Goal: Task Accomplishment & Management: Manage account settings

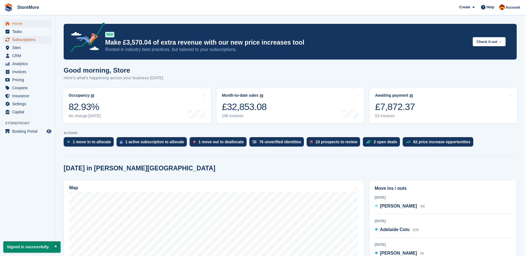
click at [26, 37] on span "Subscriptions" at bounding box center [28, 40] width 33 height 8
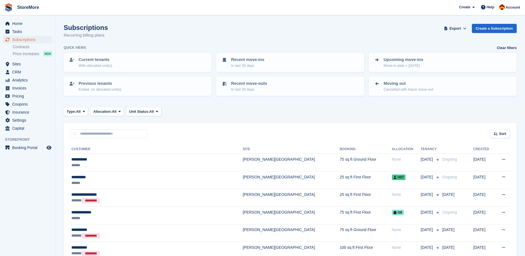
click at [106, 127] on div "Sort Sort by Customer name Date created Move in date Move out date Created (old…" at bounding box center [290, 131] width 453 height 16
click at [104, 133] on input "text" at bounding box center [109, 133] width 78 height 9
type input "***"
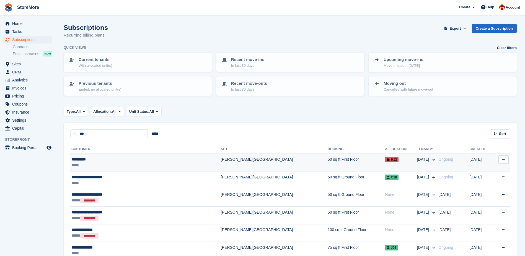
click at [108, 159] on div "**********" at bounding box center [121, 159] width 101 height 6
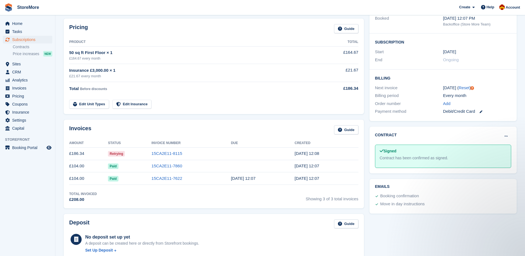
click at [311, 156] on time "26 Sep, 12:08" at bounding box center [307, 153] width 25 height 5
click at [165, 154] on link "15CA2E11-8115" at bounding box center [166, 153] width 31 height 5
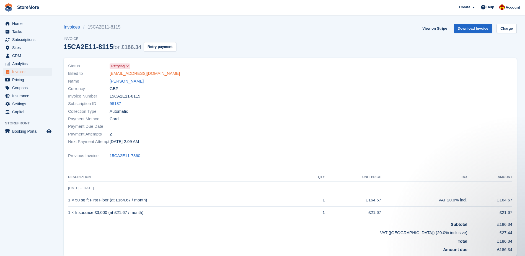
click at [130, 75] on link "xjoiid99j@gmail.com" at bounding box center [145, 73] width 70 height 6
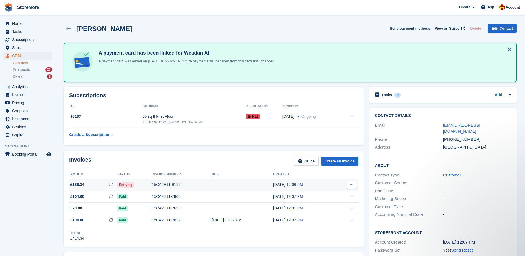
click at [173, 184] on div "15CA2E11-8115" at bounding box center [182, 185] width 60 height 6
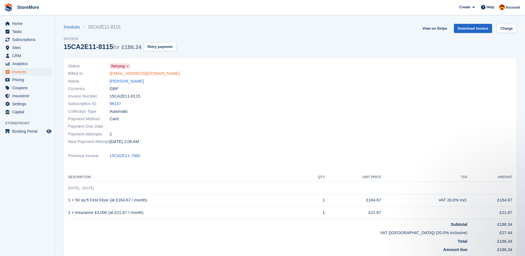
click at [120, 74] on link "[EMAIL_ADDRESS][DOMAIN_NAME]" at bounding box center [145, 73] width 70 height 6
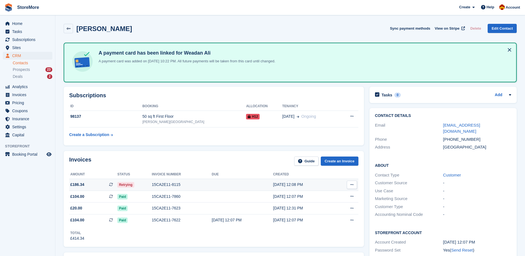
click at [355, 183] on button at bounding box center [352, 185] width 10 height 8
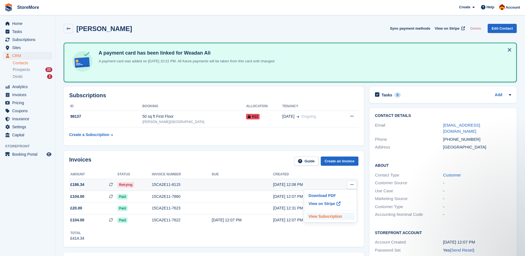
click at [334, 217] on p "View Subscription" at bounding box center [330, 216] width 48 height 7
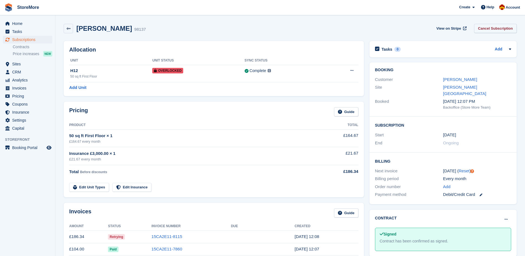
click at [493, 28] on link "Cancel Subscription" at bounding box center [495, 28] width 43 height 9
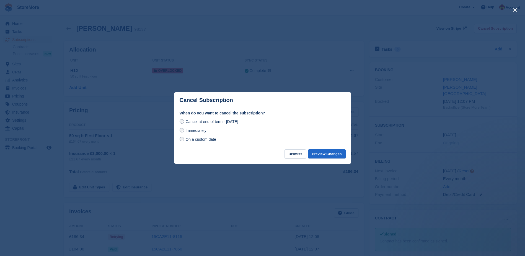
click at [242, 131] on div "Immediately" at bounding box center [263, 130] width 166 height 7
click at [191, 131] on span "Immediately" at bounding box center [196, 130] width 21 height 4
click at [326, 152] on button "Preview Changes" at bounding box center [327, 153] width 38 height 9
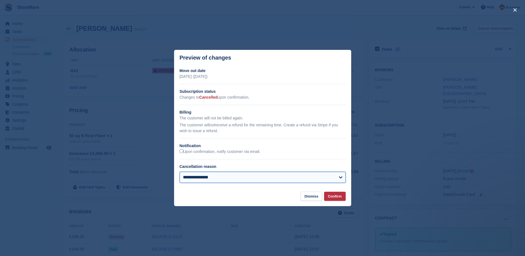
click at [337, 177] on select "**********" at bounding box center [263, 177] width 166 height 11
select select "**********"
click at [180, 172] on select "**********" at bounding box center [263, 177] width 166 height 11
click at [344, 198] on button "Confirm" at bounding box center [335, 196] width 22 height 9
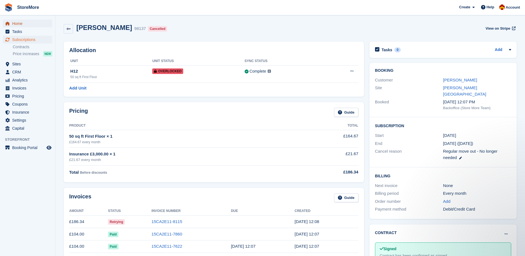
click at [30, 25] on span "Home" at bounding box center [28, 24] width 33 height 8
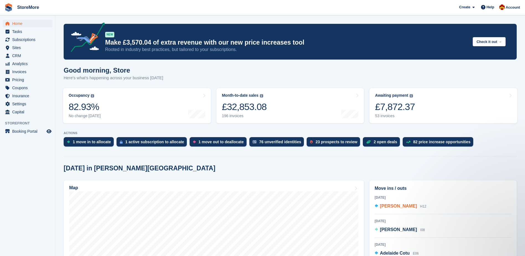
click at [407, 209] on div "Weadan Ali H12" at bounding box center [403, 206] width 47 height 7
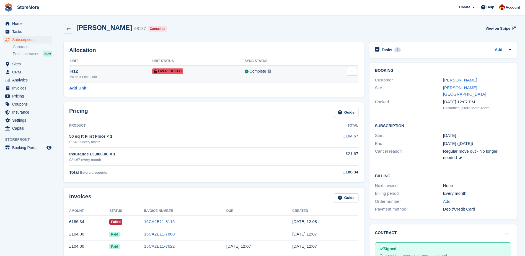
click at [352, 74] on button at bounding box center [352, 71] width 10 height 8
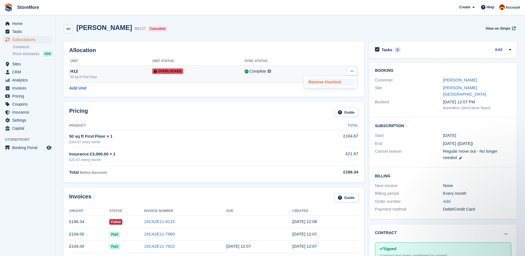
click at [329, 81] on p "Remove Overlock" at bounding box center [330, 81] width 48 height 7
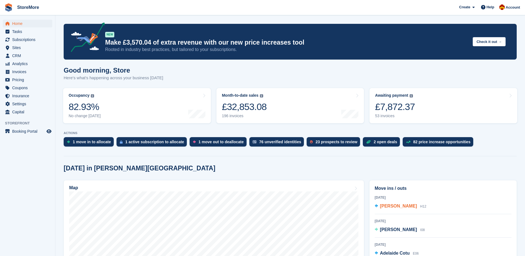
click at [399, 207] on span "[PERSON_NAME]" at bounding box center [398, 205] width 37 height 5
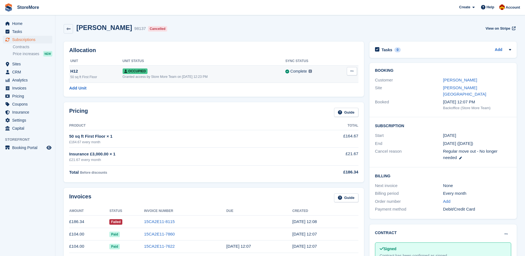
click at [352, 74] on button at bounding box center [352, 71] width 10 height 8
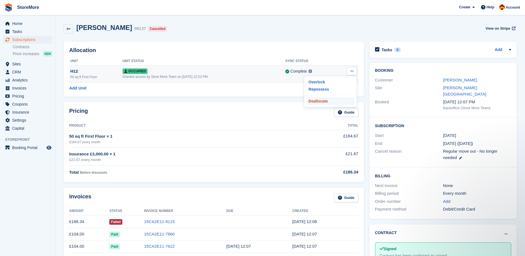
click at [321, 104] on p "Deallocate" at bounding box center [330, 100] width 48 height 7
